Goal: Navigation & Orientation: Go to known website

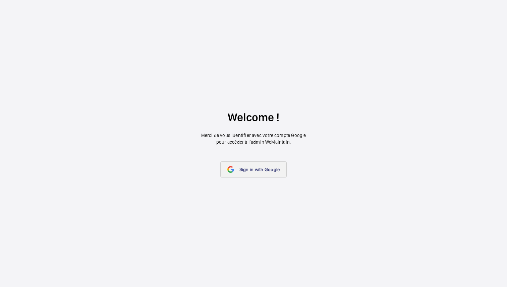
click at [256, 173] on link "Sign in with Google" at bounding box center [253, 170] width 67 height 16
